Goal: Task Accomplishment & Management: Manage account settings

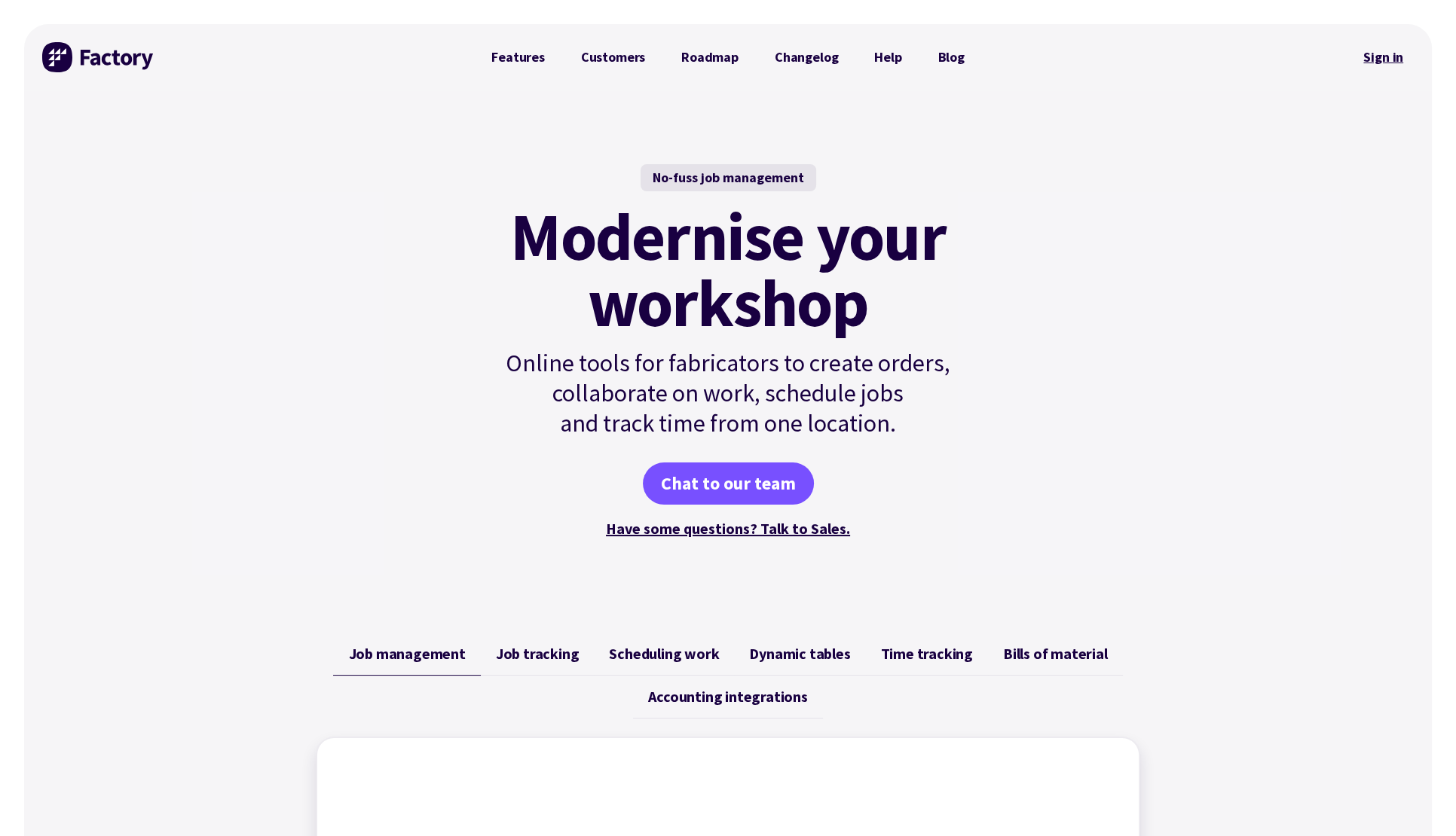
click at [1388, 53] on link "Sign in" at bounding box center [1383, 57] width 61 height 35
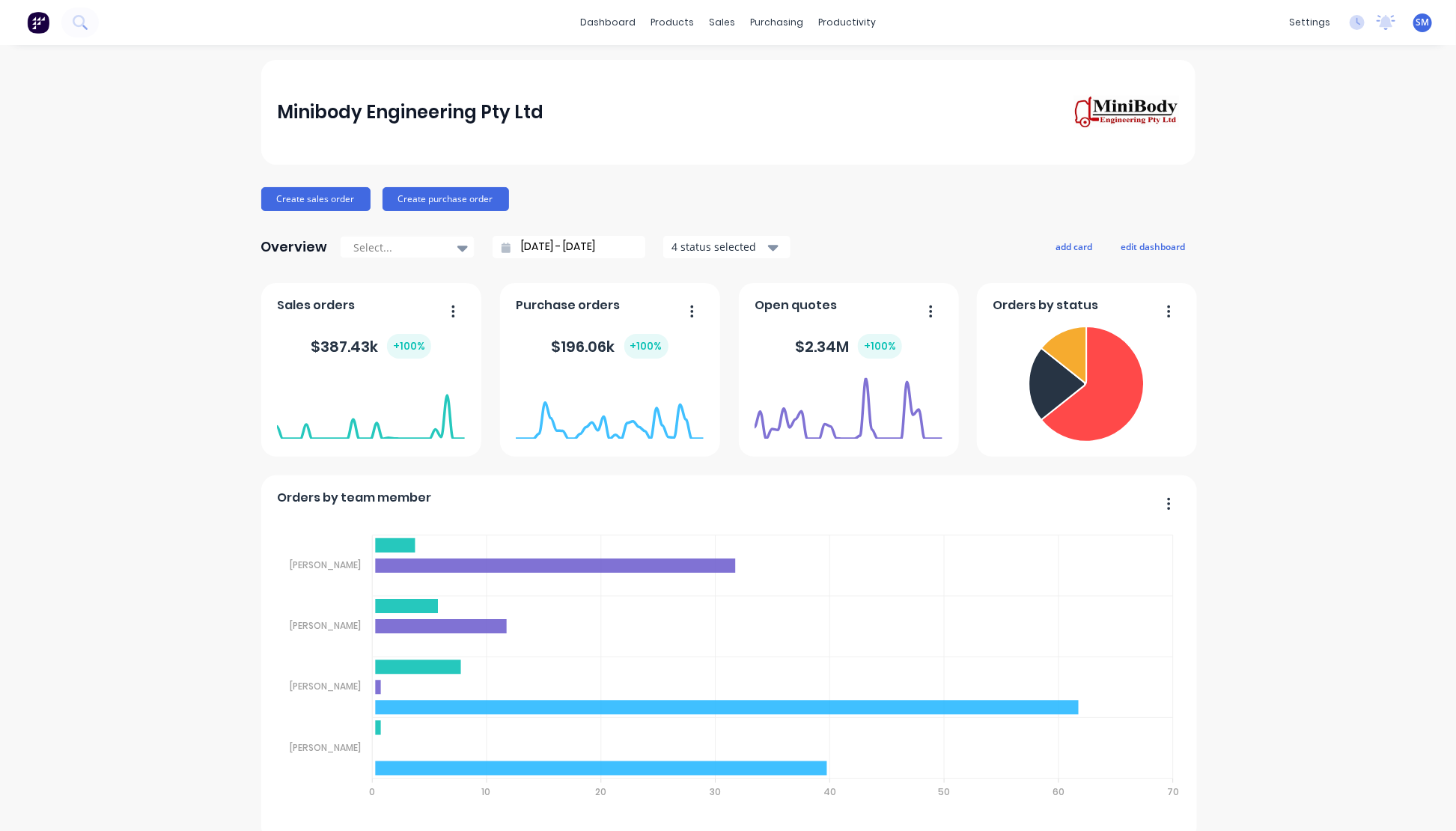
click at [697, 120] on div "Minibody Engineering Pty Ltd" at bounding box center [727, 112] width 902 height 35
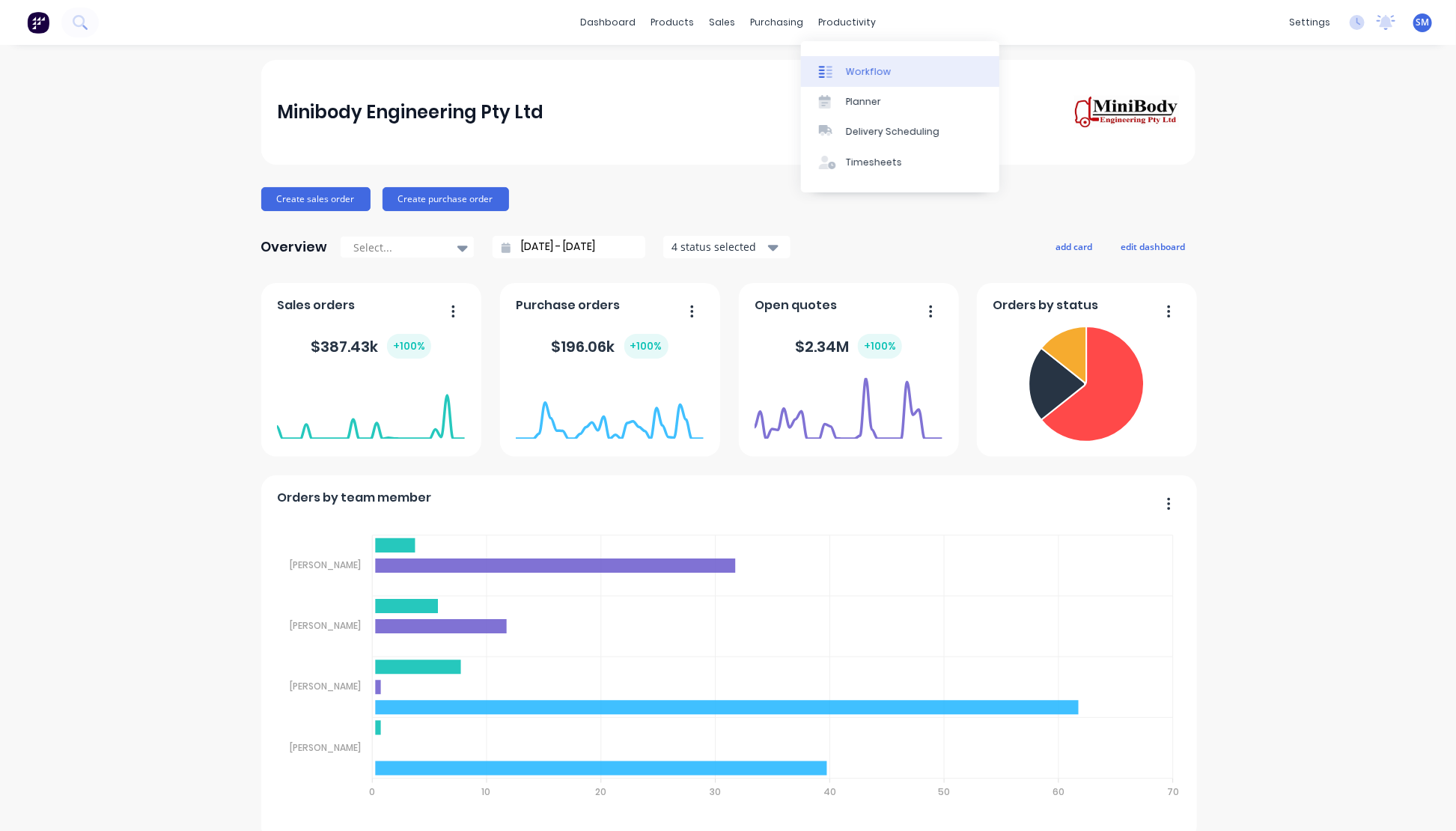
click at [876, 65] on link "Workflow" at bounding box center [900, 70] width 199 height 30
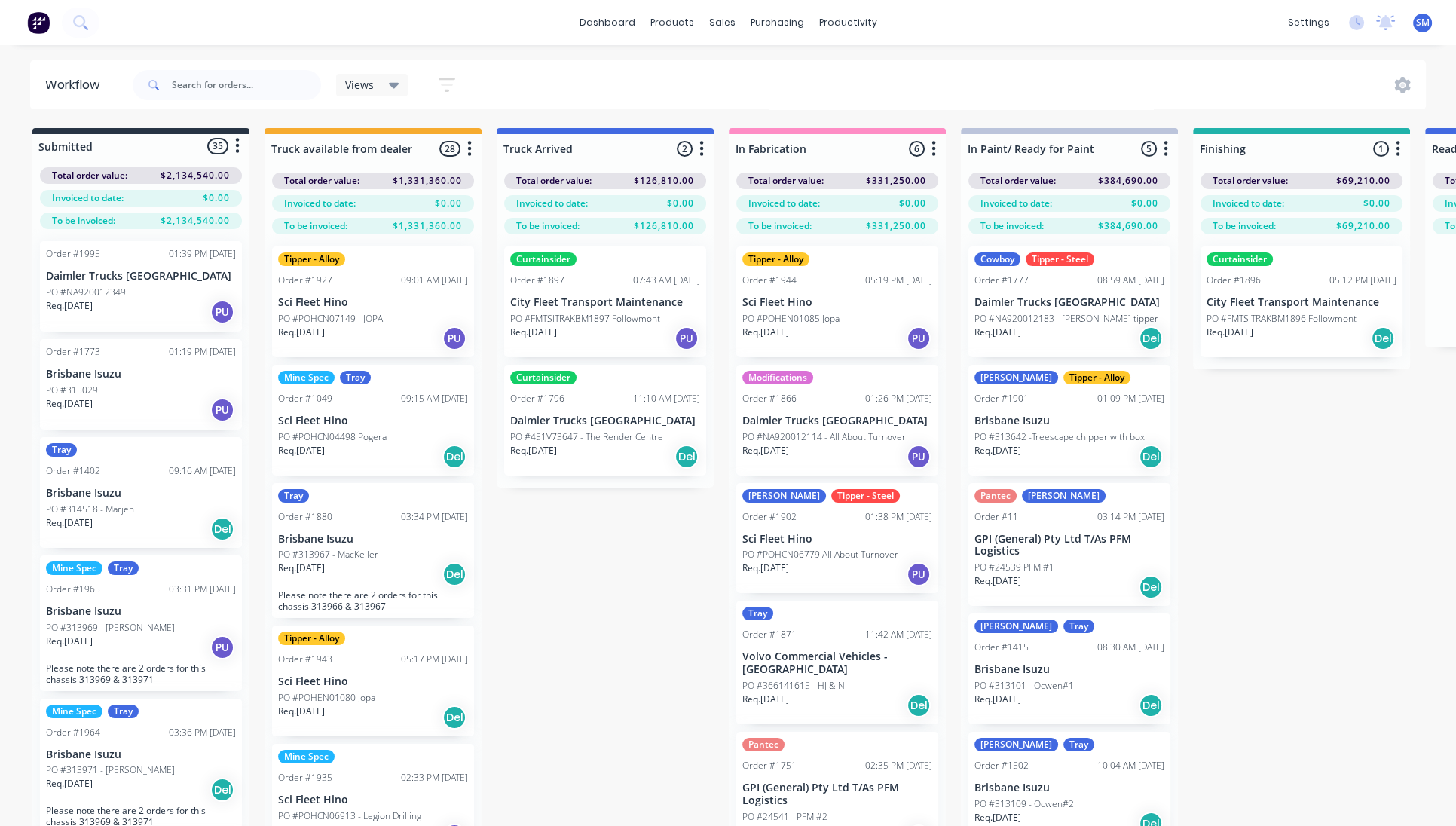
click at [1267, 475] on div "Submitted 35 Status colour #273444 hex #273444 Save Cancel Summaries Total orde…" at bounding box center [1245, 504] width 2513 height 752
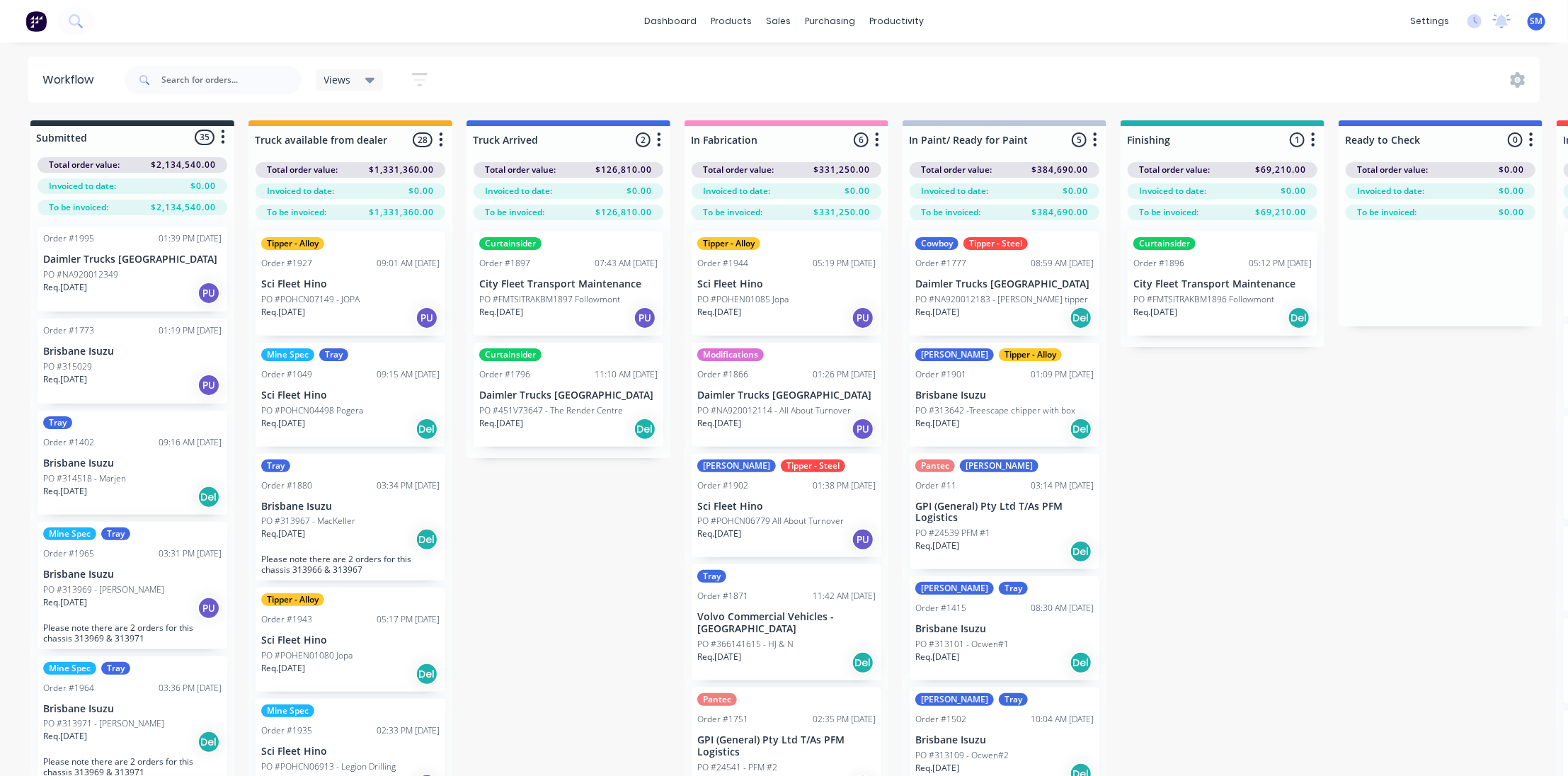
click at [1303, 412] on div "Submitted 35 Status colour #273444 hex #273444 Save Cancel Summaries Total orde…" at bounding box center [1169, 473] width 2360 height 706
drag, startPoint x: 1440, startPoint y: 539, endPoint x: 1460, endPoint y: 524, distance: 25.0
click at [1376, 536] on div "Submitted 35 Status colour #273444 hex #273444 Save Cancel Summaries Total orde…" at bounding box center [1169, 473] width 2360 height 706
click at [1346, 503] on div "Submitted 35 Status colour #273444 hex #273444 Save Cancel Summaries Total orde…" at bounding box center [1169, 473] width 2360 height 706
drag, startPoint x: 1315, startPoint y: 599, endPoint x: 1112, endPoint y: 469, distance: 241.1
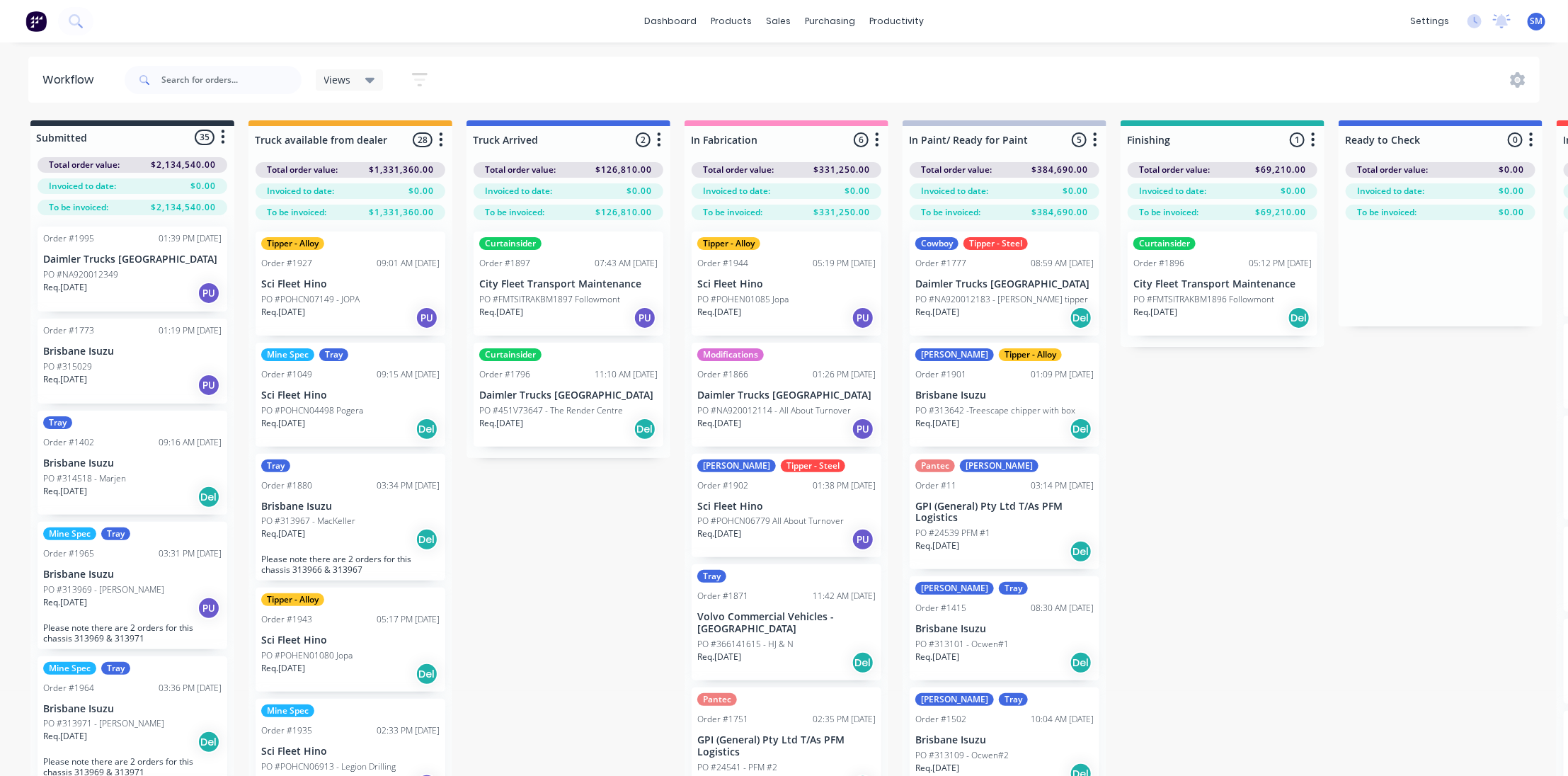
click at [1315, 599] on div "Submitted 35 Status colour #273444 hex #273444 Save Cancel Summaries Total orde…" at bounding box center [1169, 473] width 2360 height 706
click at [827, 59] on link "Sales Orders" at bounding box center [853, 67] width 188 height 28
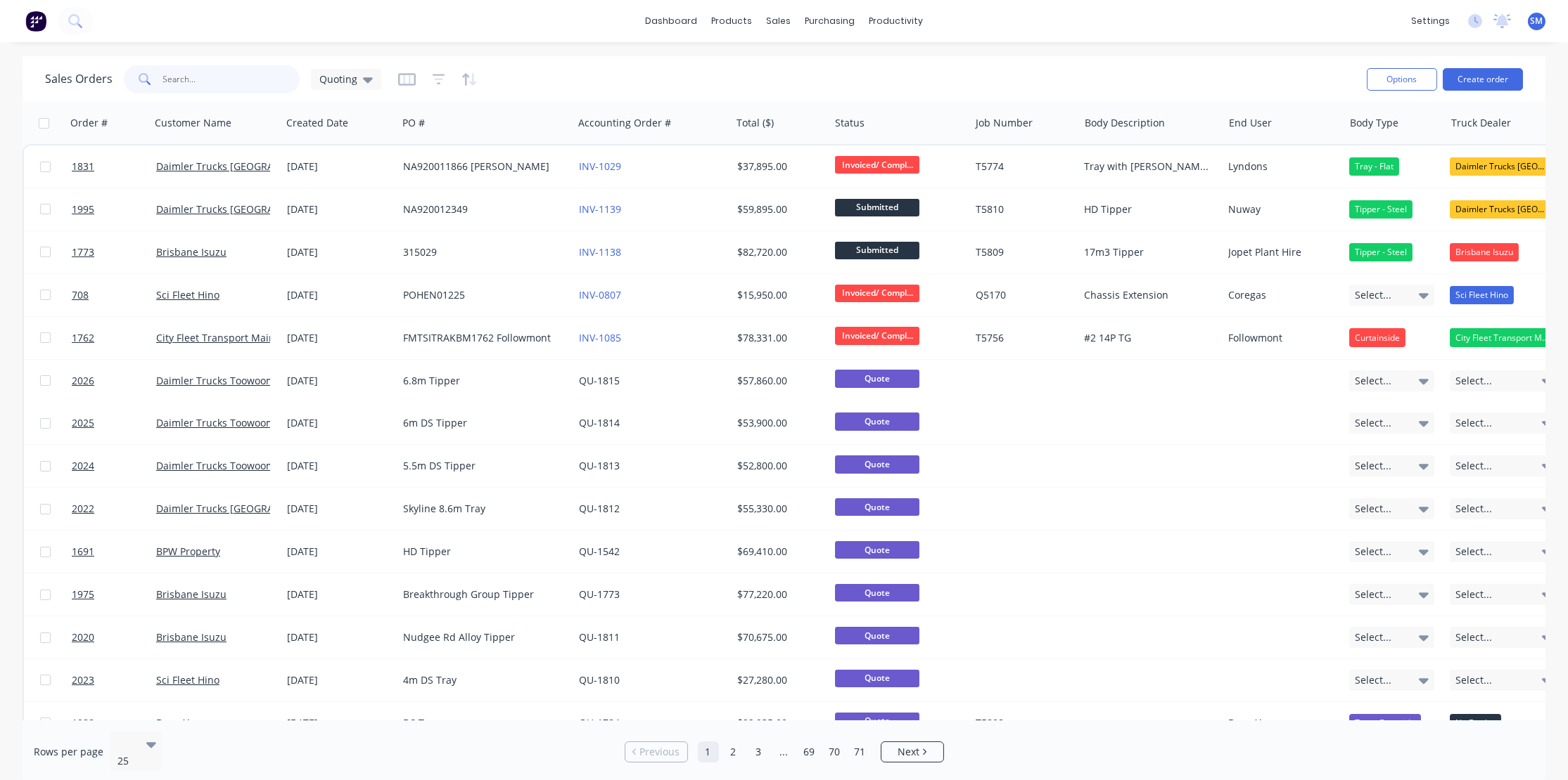
click at [195, 85] on input "text" at bounding box center [232, 79] width 137 height 28
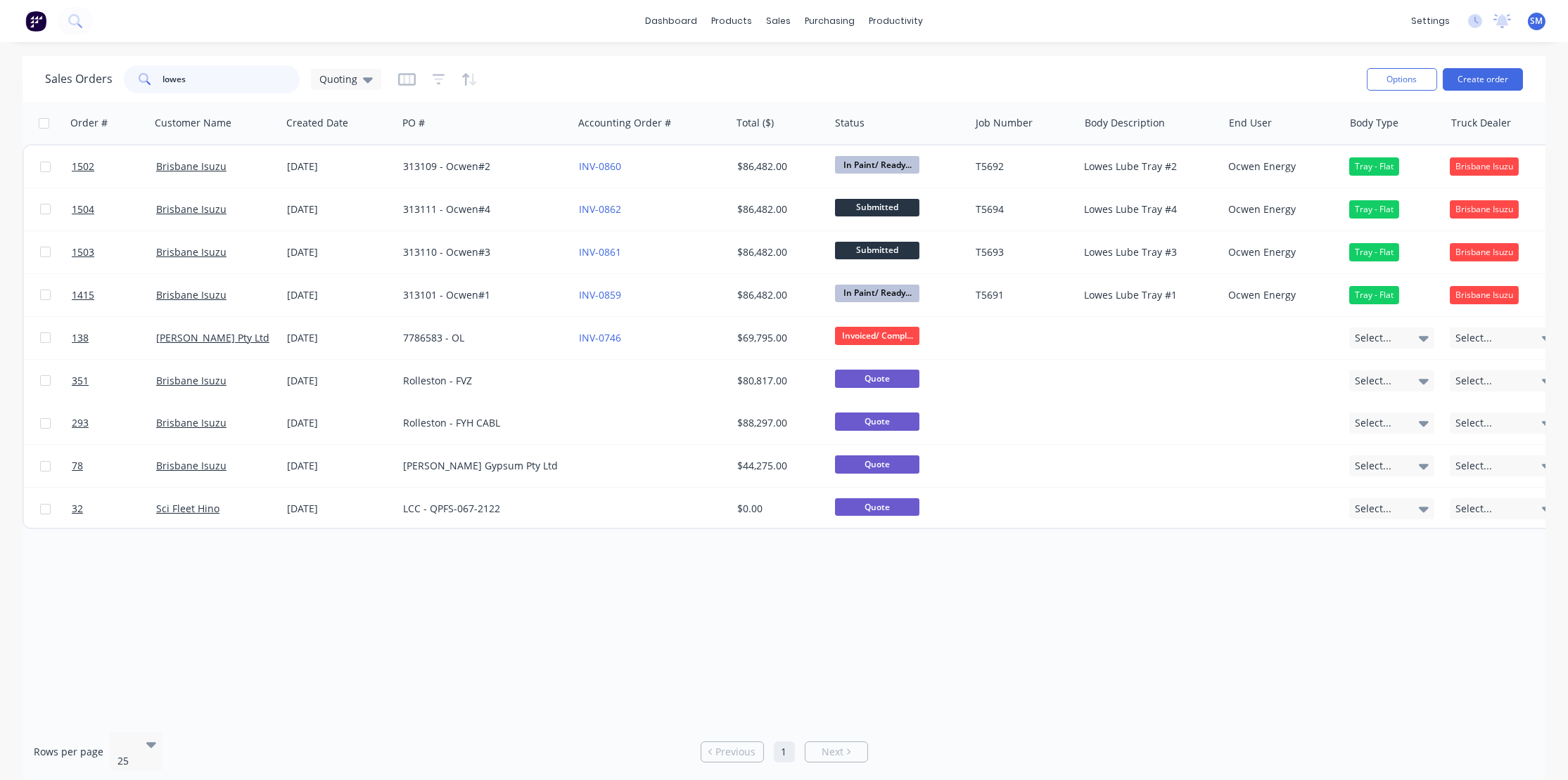
click at [204, 84] on input "lowes" at bounding box center [232, 79] width 137 height 28
click at [190, 76] on input "lowes" at bounding box center [232, 79] width 137 height 28
type input "lowes"
click at [812, 76] on div "Sales Orders lowes Quoting" at bounding box center [700, 79] width 1311 height 34
click at [609, 641] on div "Order # Customer Name Created Date PO # Accounting Order # Total ($) Status Job…" at bounding box center [784, 411] width 1523 height 619
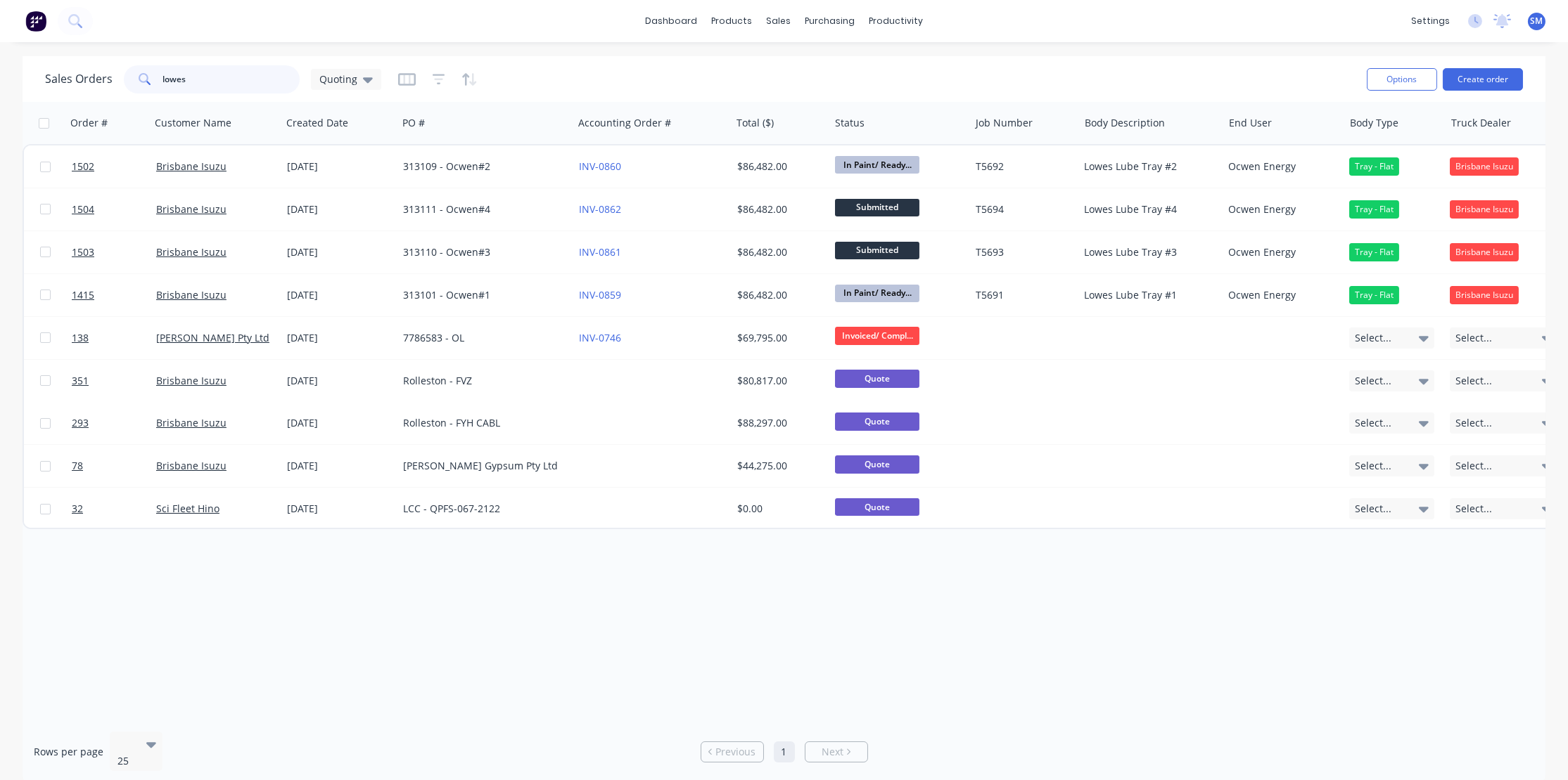
drag, startPoint x: 203, startPoint y: 71, endPoint x: 61, endPoint y: 57, distance: 142.7
click at [61, 57] on div "Sales Orders lowes Quoting Options Create order" at bounding box center [784, 79] width 1523 height 45
